Goal: Task Accomplishment & Management: Use online tool/utility

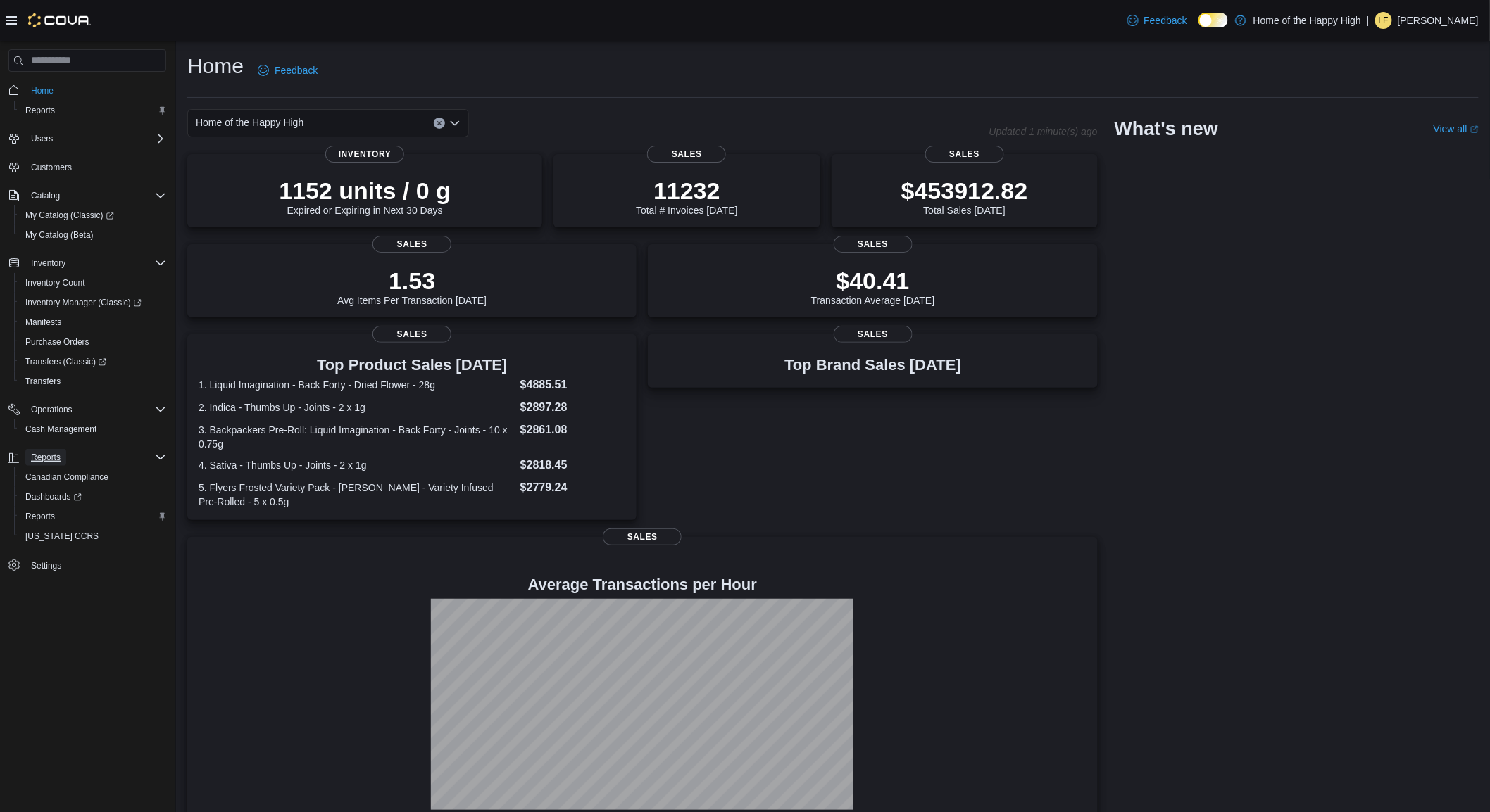
click at [61, 455] on button "Reports" at bounding box center [46, 457] width 41 height 17
click at [48, 511] on span "Reports" at bounding box center [40, 516] width 29 height 11
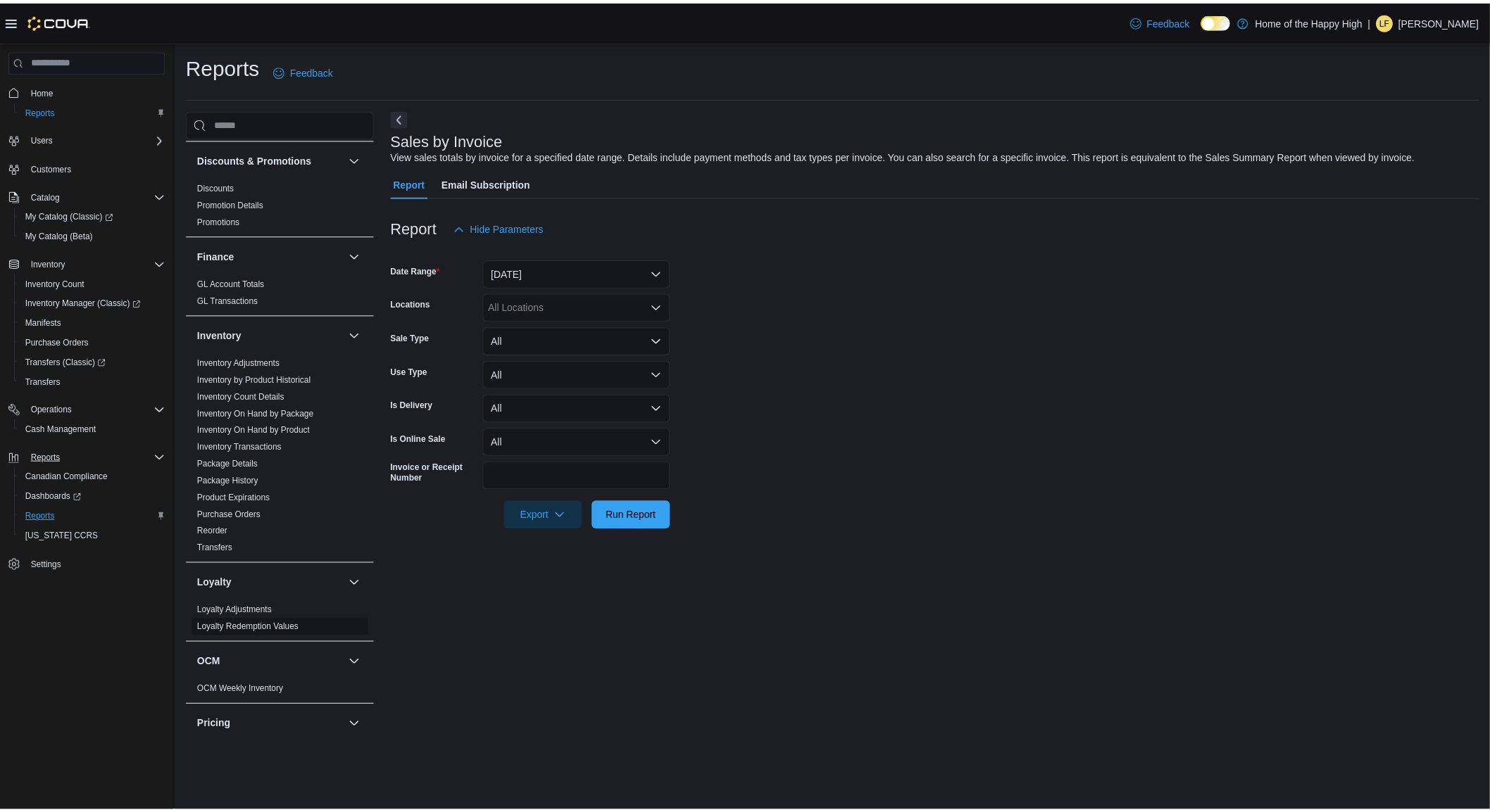
scroll to position [391, 0]
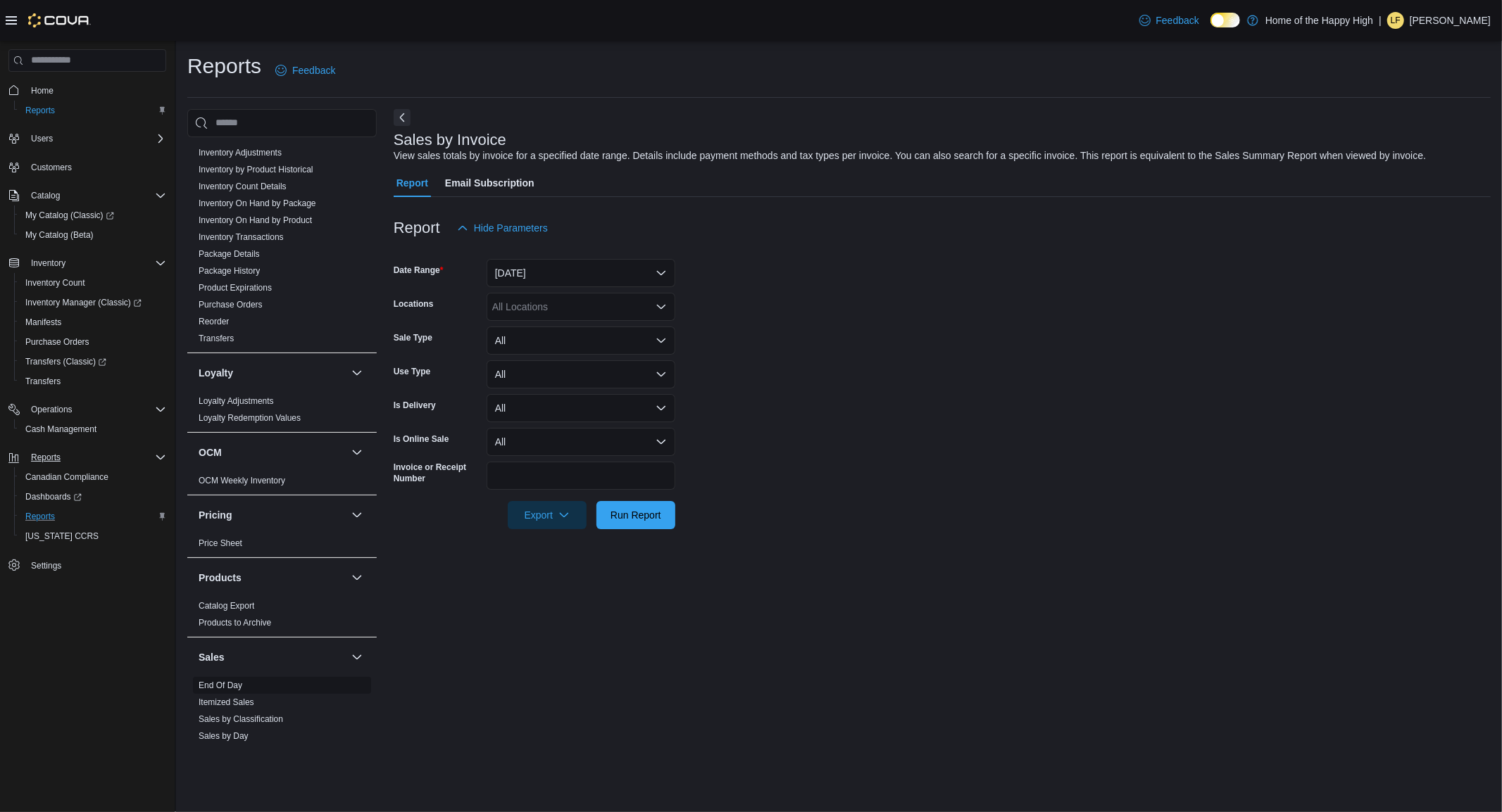
click at [231, 688] on link "End Of Day" at bounding box center [221, 686] width 44 height 10
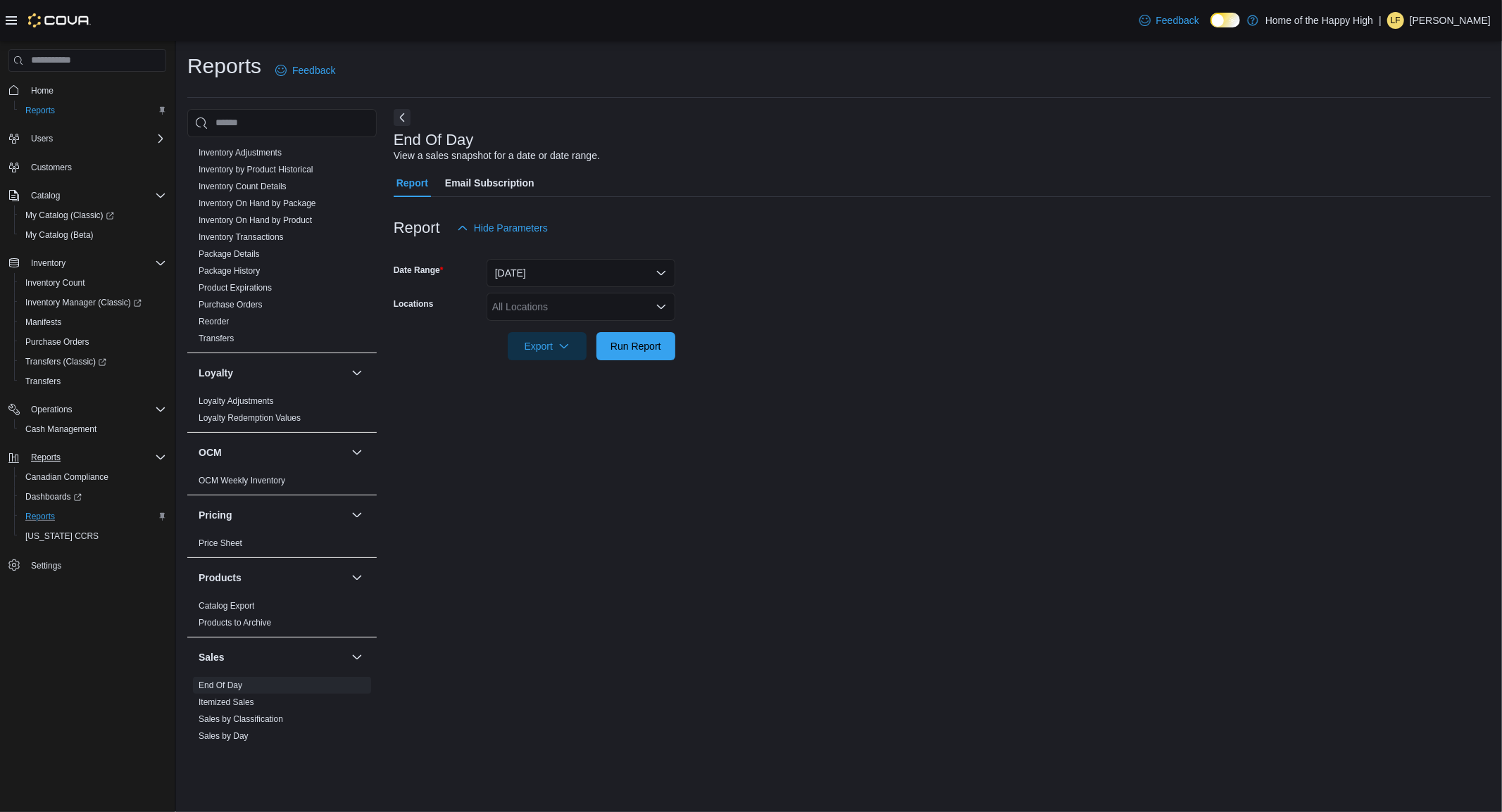
click at [517, 303] on div "All Locations" at bounding box center [581, 307] width 188 height 29
type input "****"
click at [611, 329] on span "Toronto - Church St - Friendly Stranger" at bounding box center [630, 331] width 169 height 14
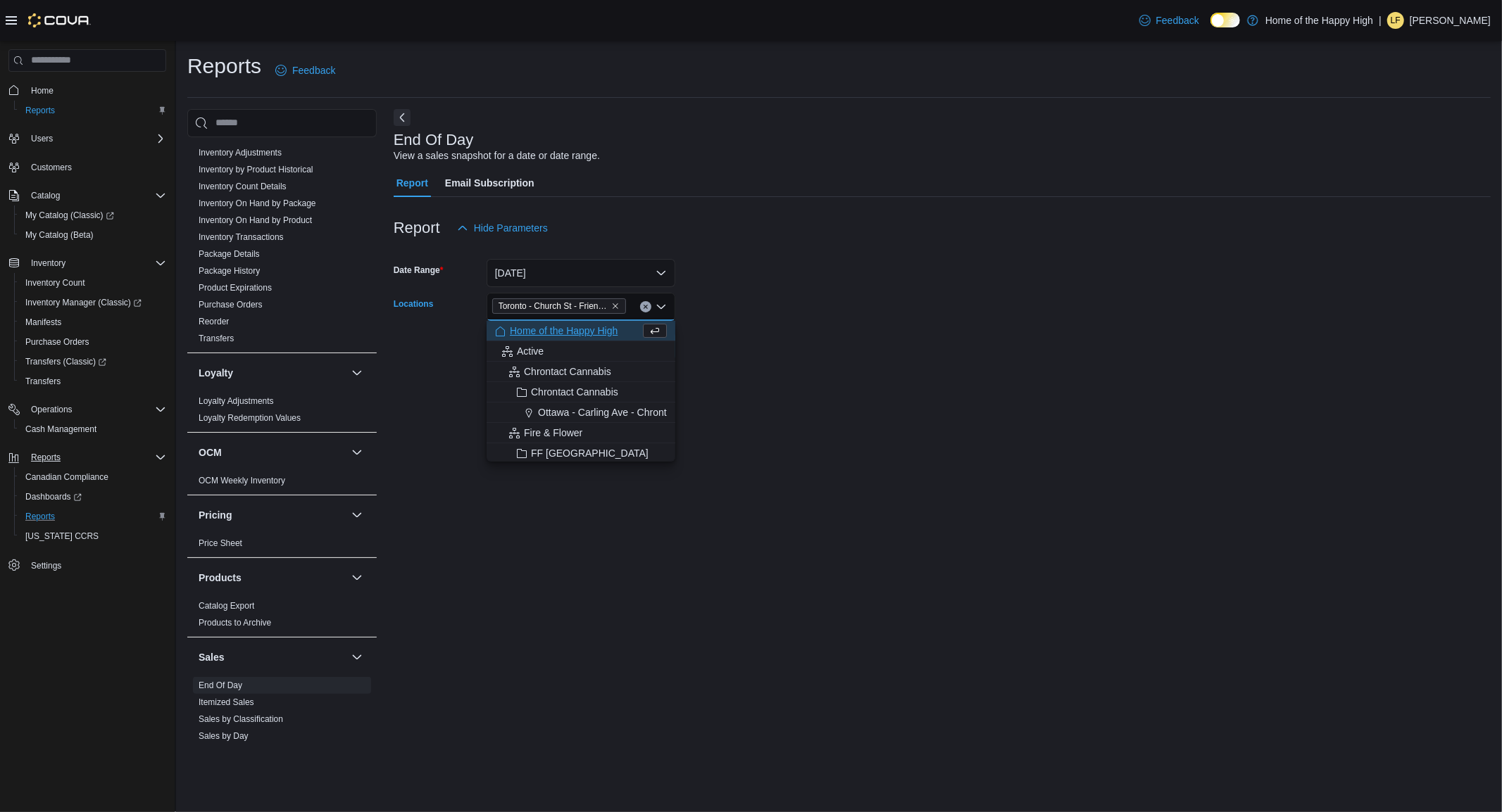
click at [733, 357] on form "Date Range [DATE] Locations [GEOGRAPHIC_DATA] - Church St - Friendly Stranger C…" at bounding box center [942, 301] width 1097 height 118
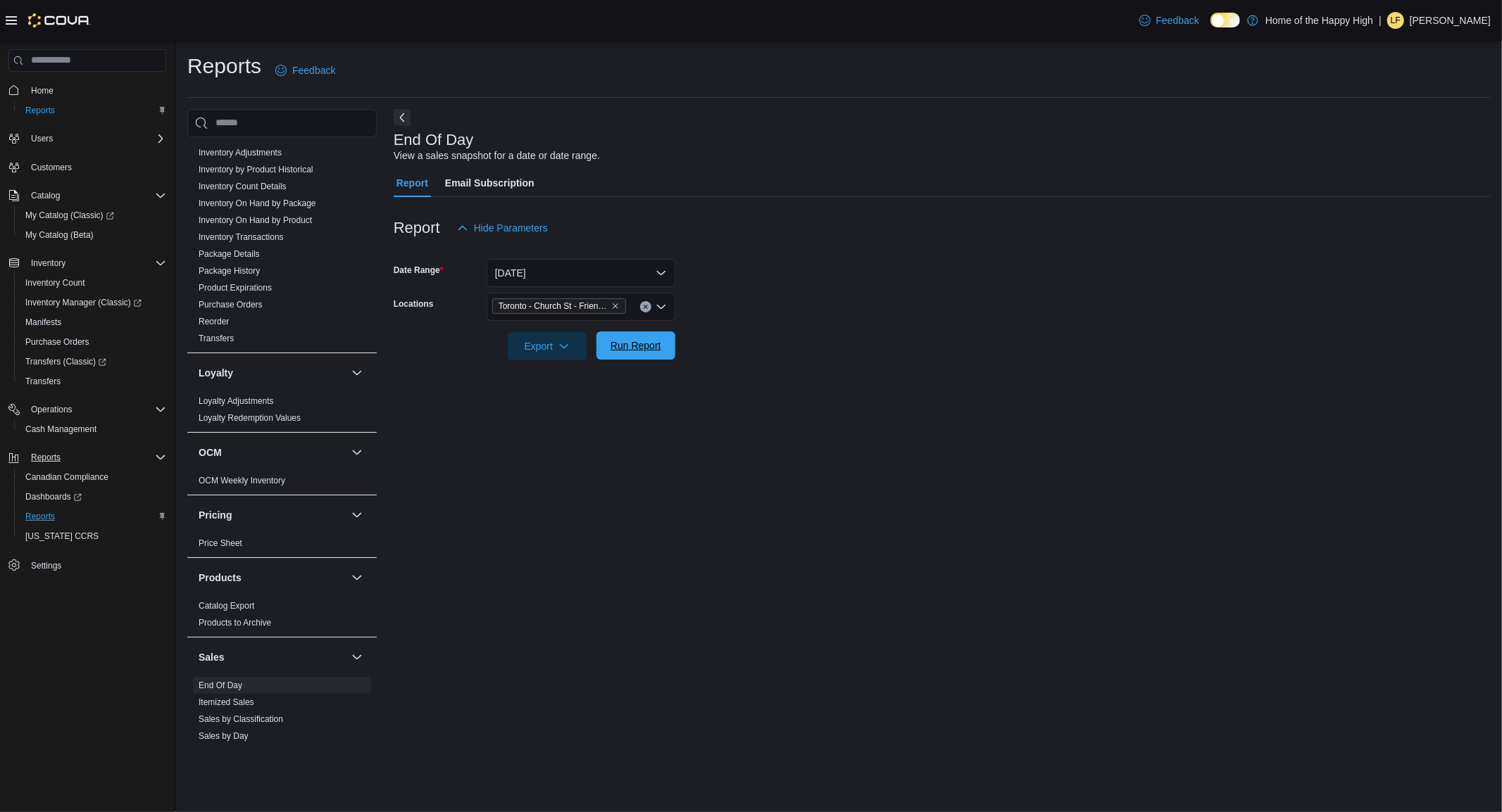
click at [649, 339] on span "Run Report" at bounding box center [635, 345] width 50 height 14
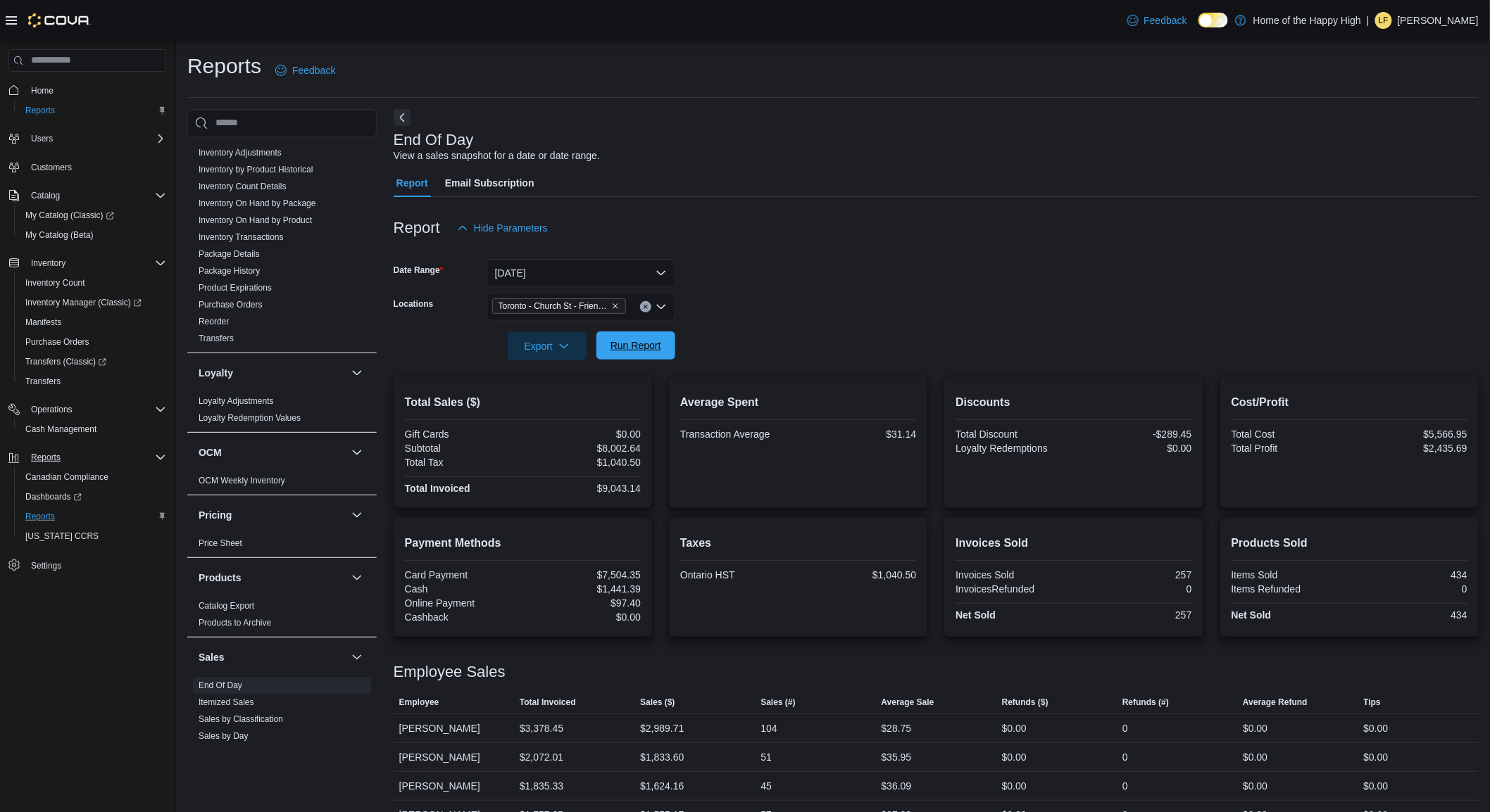
click at [630, 351] on span "Run Report" at bounding box center [635, 345] width 50 height 14
click at [546, 356] on span "Export" at bounding box center [547, 346] width 62 height 29
click at [554, 377] on span "Export to Excel" at bounding box center [549, 375] width 64 height 11
click at [923, 166] on div "End Of Day View a sales snapshot for a date or date range. Report Email Subscri…" at bounding box center [936, 470] width 1085 height 721
click at [571, 345] on span "Export" at bounding box center [547, 346] width 62 height 29
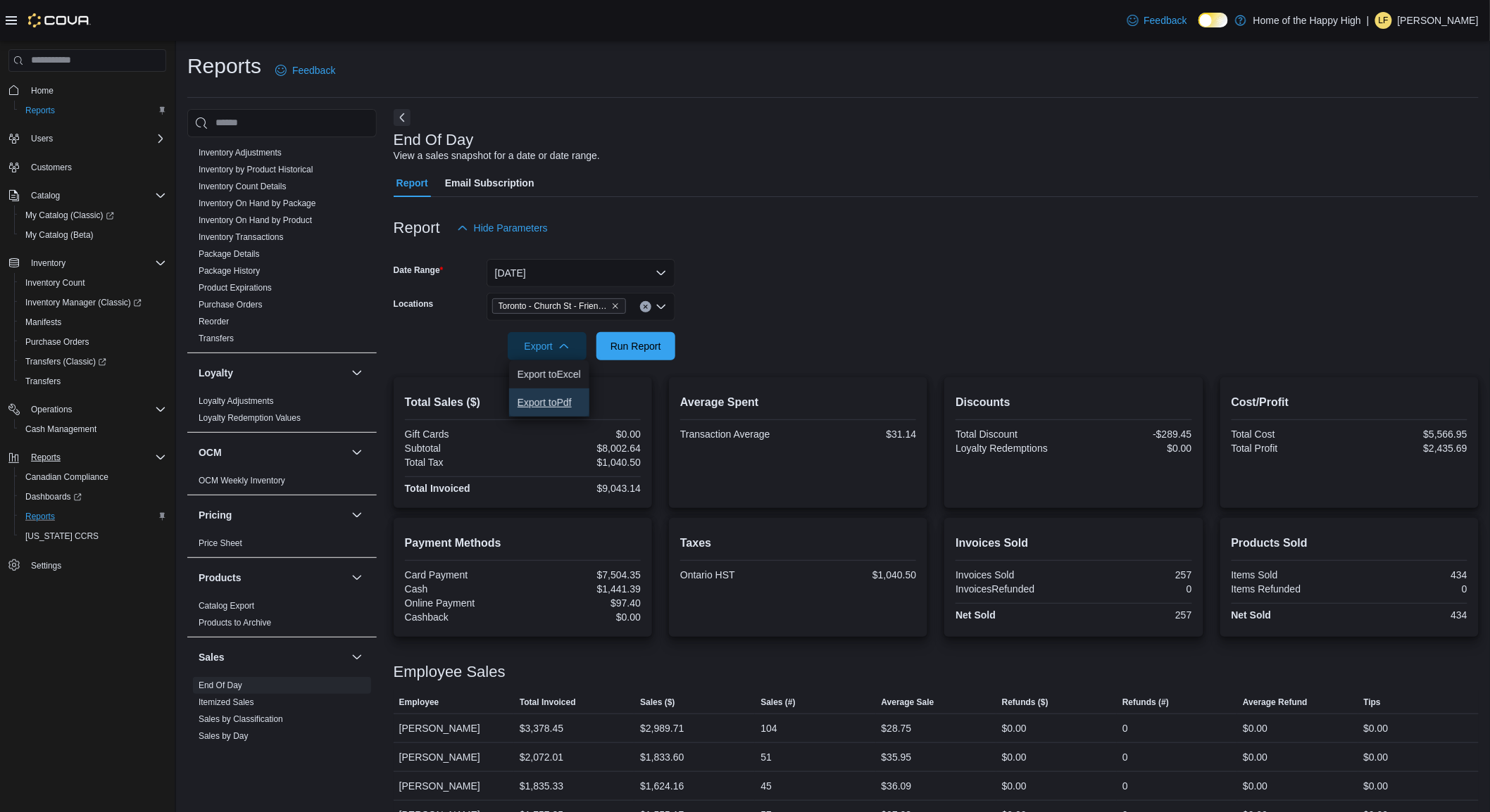
click at [548, 400] on span "Export to Pdf" at bounding box center [549, 403] width 64 height 11
